Goal: Task Accomplishment & Management: Complete application form

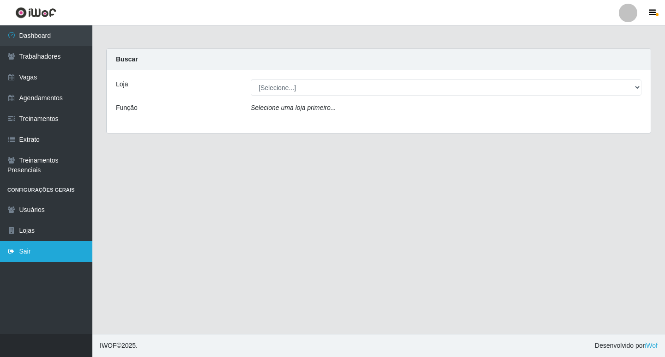
click at [38, 250] on link "Sair" at bounding box center [46, 251] width 92 height 21
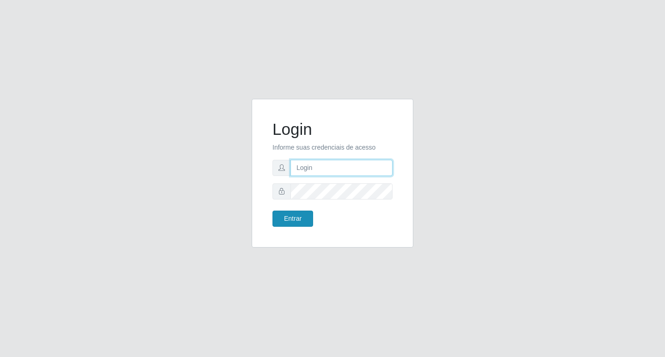
type input "filipe@ideal"
click at [295, 213] on button "Entrar" at bounding box center [293, 219] width 41 height 16
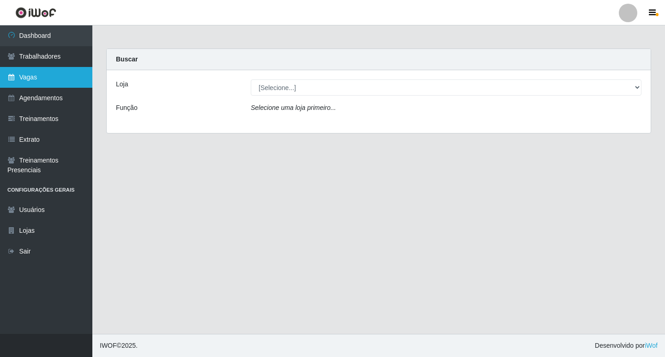
click at [40, 82] on link "Vagas" at bounding box center [46, 77] width 92 height 21
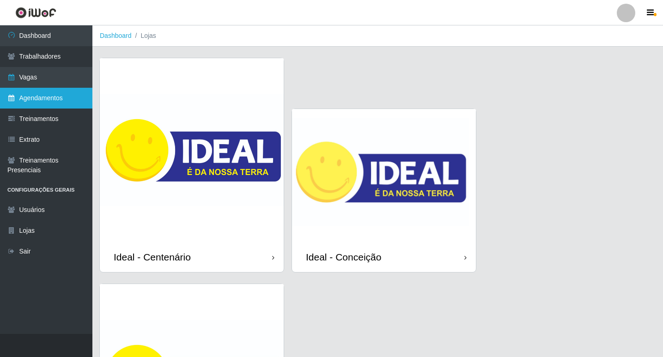
click at [47, 106] on link "Agendamentos" at bounding box center [46, 98] width 92 height 21
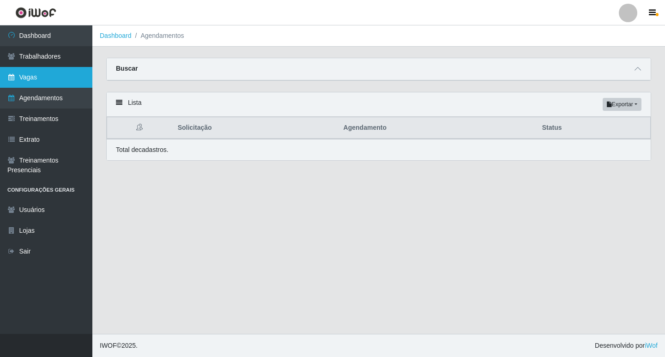
click at [54, 75] on link "Vagas" at bounding box center [46, 77] width 92 height 21
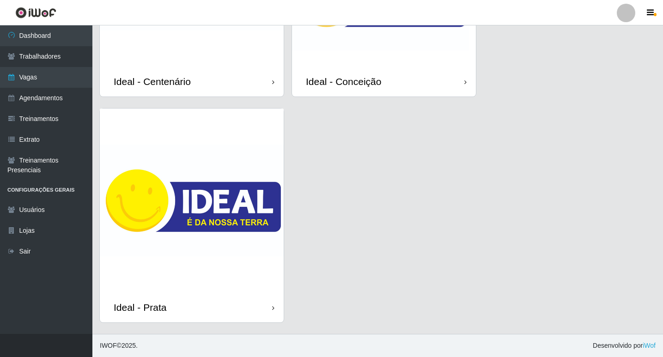
scroll to position [83, 0]
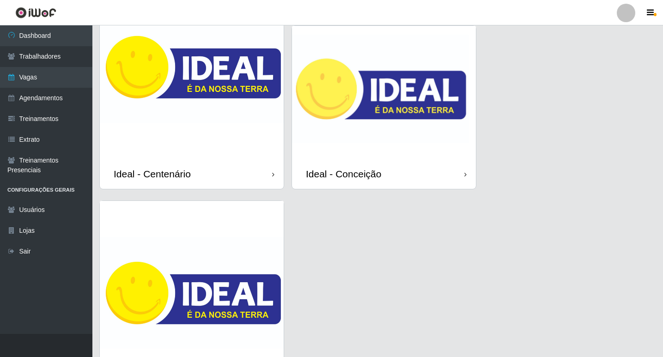
click at [386, 110] on img at bounding box center [384, 92] width 184 height 133
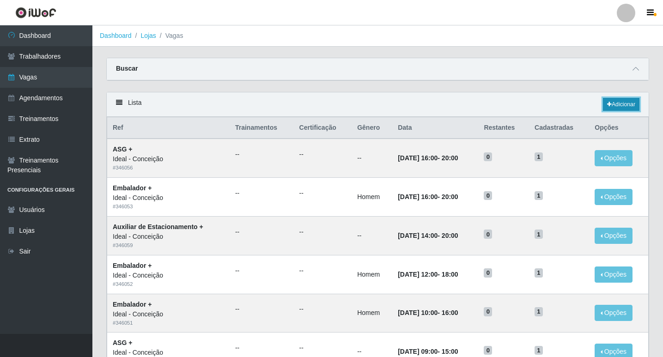
click at [608, 105] on icon at bounding box center [609, 105] width 5 height 6
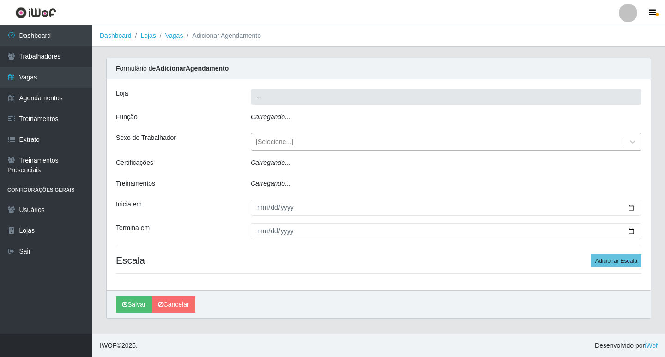
type input "Ideal - Conceição"
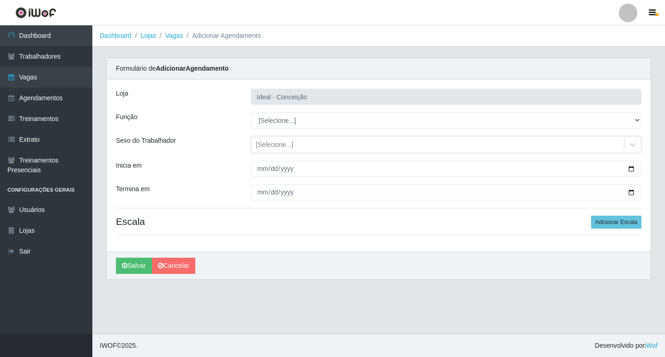
click at [289, 131] on div "Loja Ideal - Conceição Função [Selecione...] ASG ASG + ASG ++ Auxiliar de Estac…" at bounding box center [379, 165] width 544 height 172
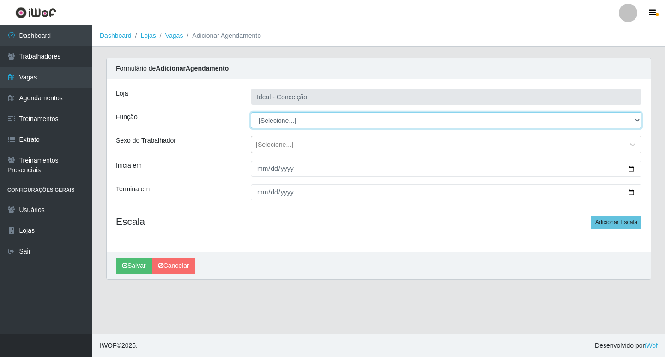
click at [287, 122] on select "[Selecione...] ASG ASG + ASG ++ Auxiliar de Estacionamento Auxiliar de Estacion…" at bounding box center [446, 120] width 391 height 16
select select "4"
click at [251, 112] on select "[Selecione...] ASG ASG + ASG ++ Auxiliar de Estacionamento Auxiliar de Estacion…" at bounding box center [446, 120] width 391 height 16
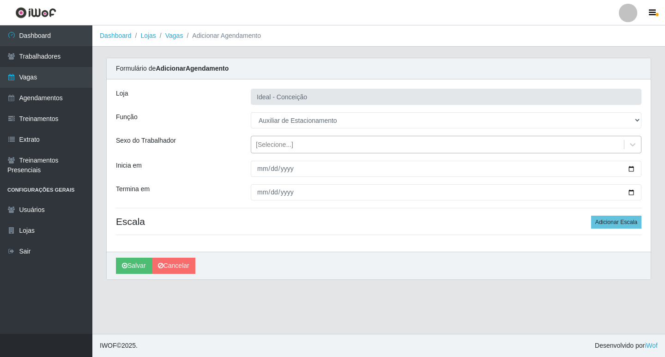
click at [268, 147] on div "[Selecione...]" at bounding box center [274, 145] width 37 height 10
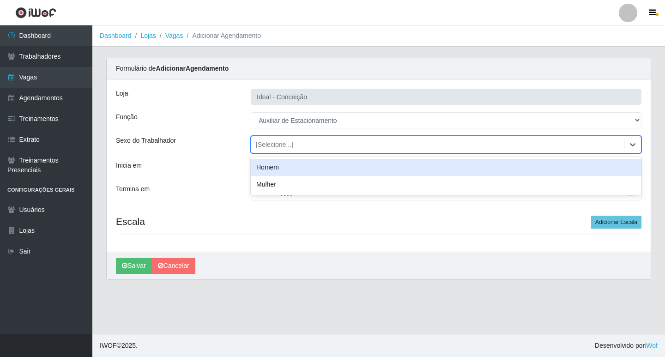
click at [270, 168] on div "Homem" at bounding box center [446, 167] width 391 height 17
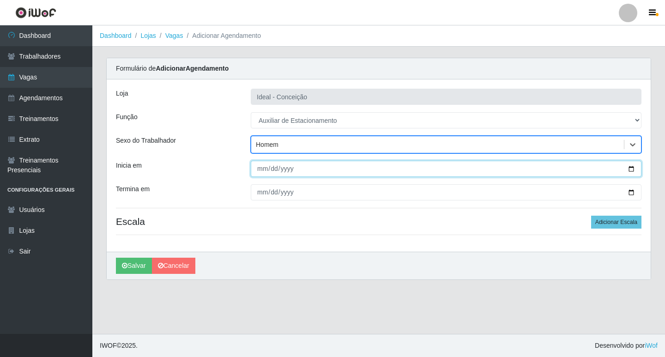
click at [264, 165] on input "Inicia em" at bounding box center [446, 169] width 391 height 16
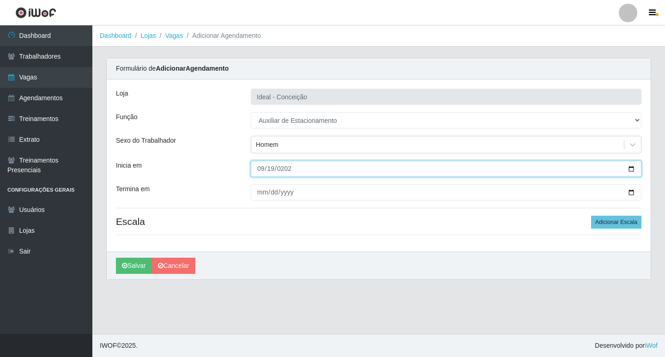
type input "[DATE]"
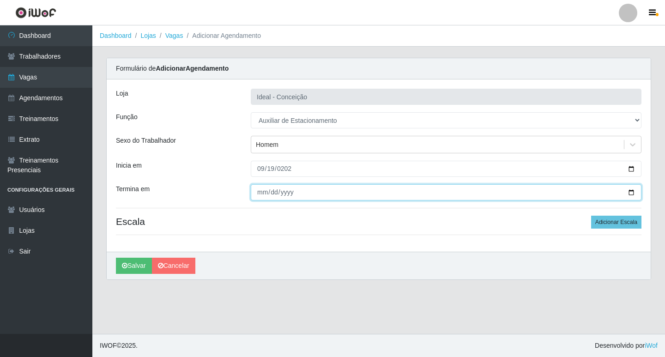
click at [260, 197] on input "Termina em" at bounding box center [446, 192] width 391 height 16
type input "[DATE]"
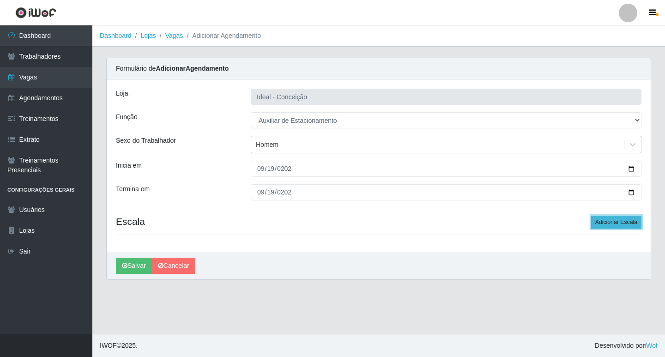
click at [607, 227] on button "Adicionar Escala" at bounding box center [616, 222] width 50 height 13
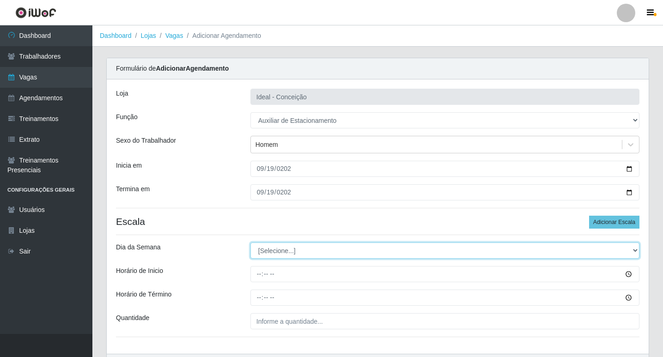
click at [294, 247] on select "[Selecione...] Segunda Terça Quarta Quinta Sexta Sábado Domingo" at bounding box center [444, 251] width 389 height 16
click at [250, 243] on select "[Selecione...] Segunda Terça Quarta Quinta Sexta Sábado Domingo" at bounding box center [444, 251] width 389 height 16
click at [276, 258] on select "[Selecione...] Segunda Terça Quarta Quinta Sexta Sábado Domingo" at bounding box center [444, 251] width 389 height 16
select select "5"
click at [250, 243] on select "[Selecione...] Segunda Terça Quarta Quinta Sexta Sábado Domingo" at bounding box center [444, 251] width 389 height 16
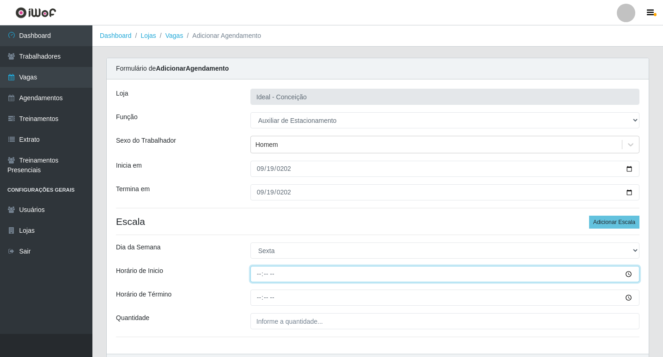
click at [262, 275] on input "Horário de Inicio" at bounding box center [444, 274] width 389 height 16
type input "16:00"
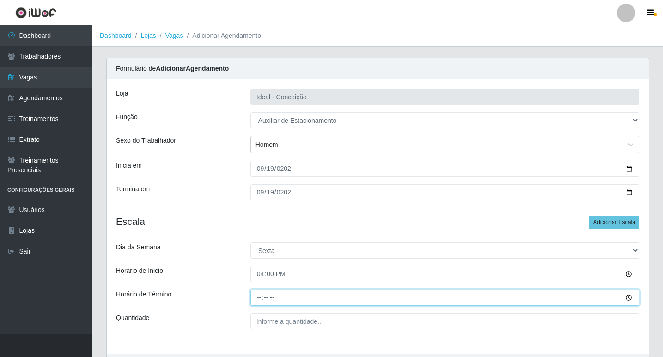
click at [325, 290] on input "Horário de Término" at bounding box center [444, 298] width 389 height 16
type input "22:00"
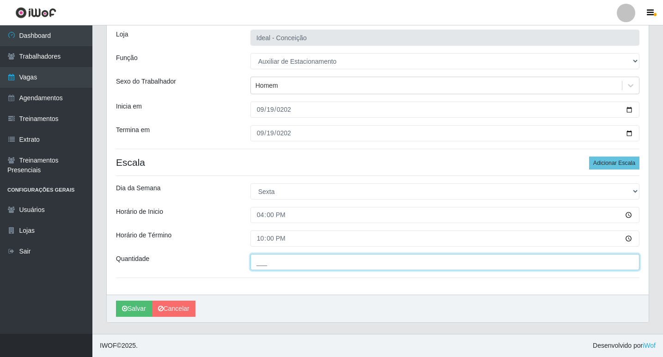
click at [303, 258] on input "___" at bounding box center [444, 262] width 389 height 16
type input "1__"
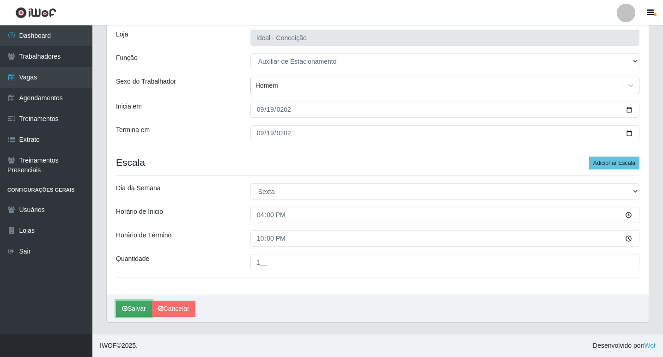
click at [144, 309] on button "Salvar" at bounding box center [134, 309] width 36 height 16
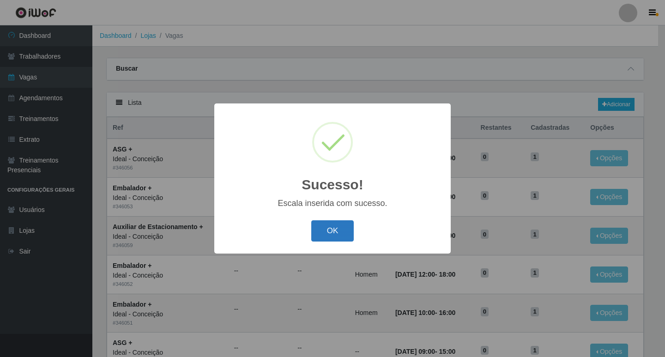
click at [340, 231] on button "OK" at bounding box center [332, 231] width 43 height 22
